Goal: Check status: Check status

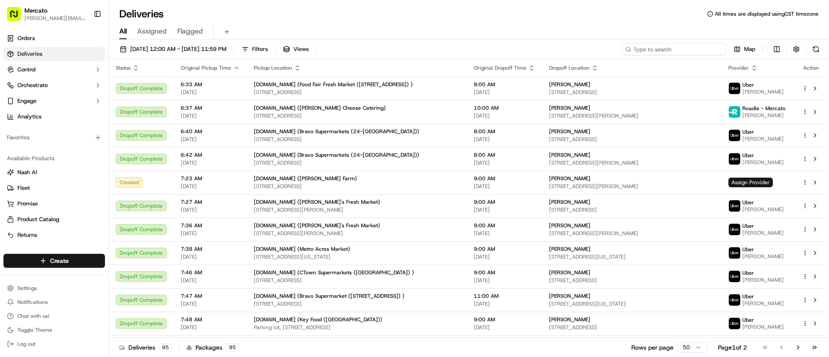
click at [679, 52] on input at bounding box center [674, 49] width 105 height 12
paste input "job_7fPwnj6xy88nZNZSNjB27d"
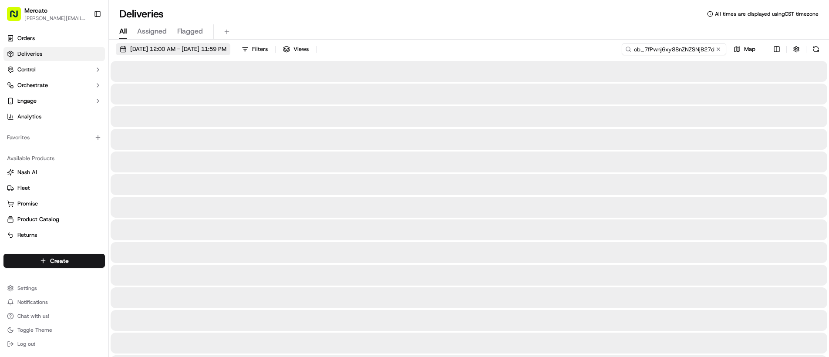
type input "job_7fPwnj6xy88nZNZSNjB27d"
click at [173, 47] on span "[DATE] 12:00 AM - [DATE] 11:59 PM" at bounding box center [178, 49] width 96 height 8
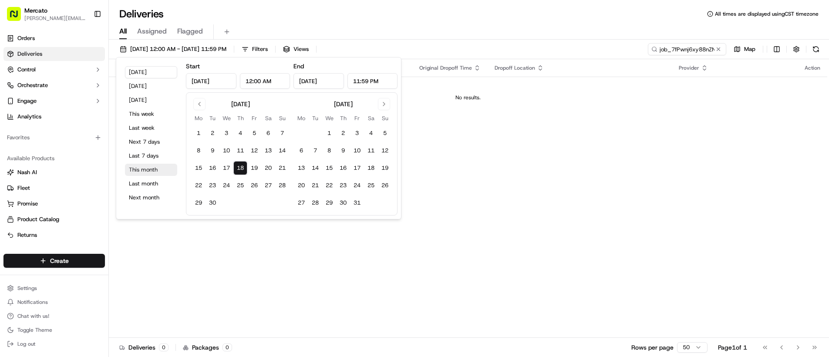
click at [156, 171] on button "This month" at bounding box center [151, 170] width 52 height 12
type input "[DATE]"
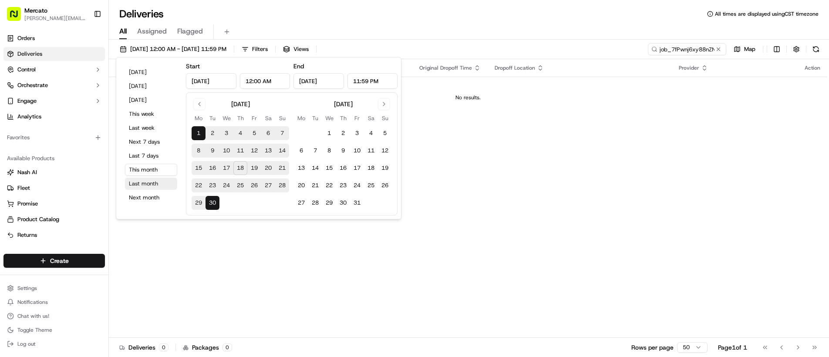
click at [143, 186] on button "Last month" at bounding box center [151, 184] width 52 height 12
type input "[DATE]"
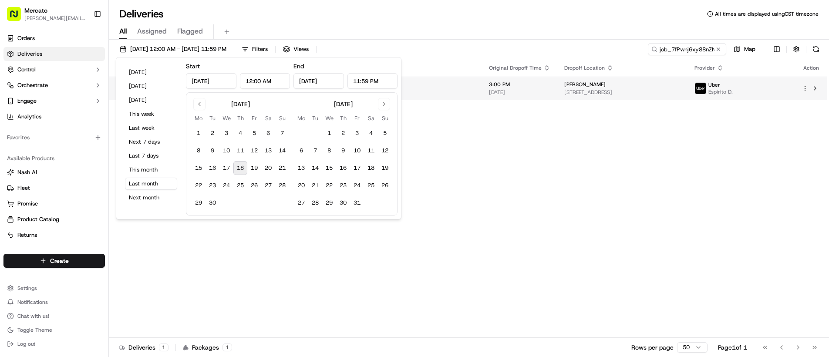
click at [499, 96] on td "3:00 PM [DATE]" at bounding box center [519, 89] width 75 height 24
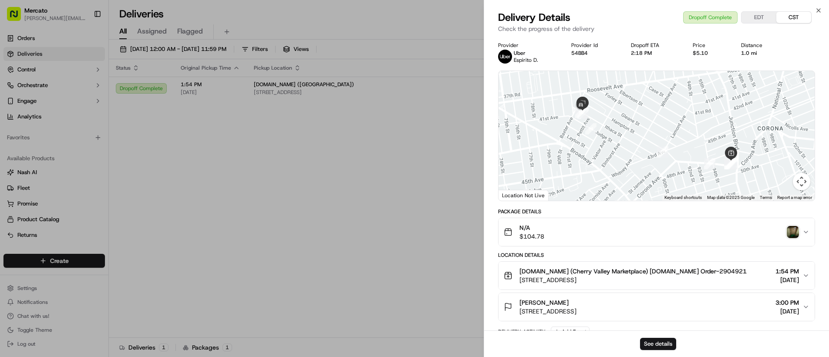
click at [796, 231] on img "button" at bounding box center [793, 232] width 12 height 12
